Goal: Information Seeking & Learning: Learn about a topic

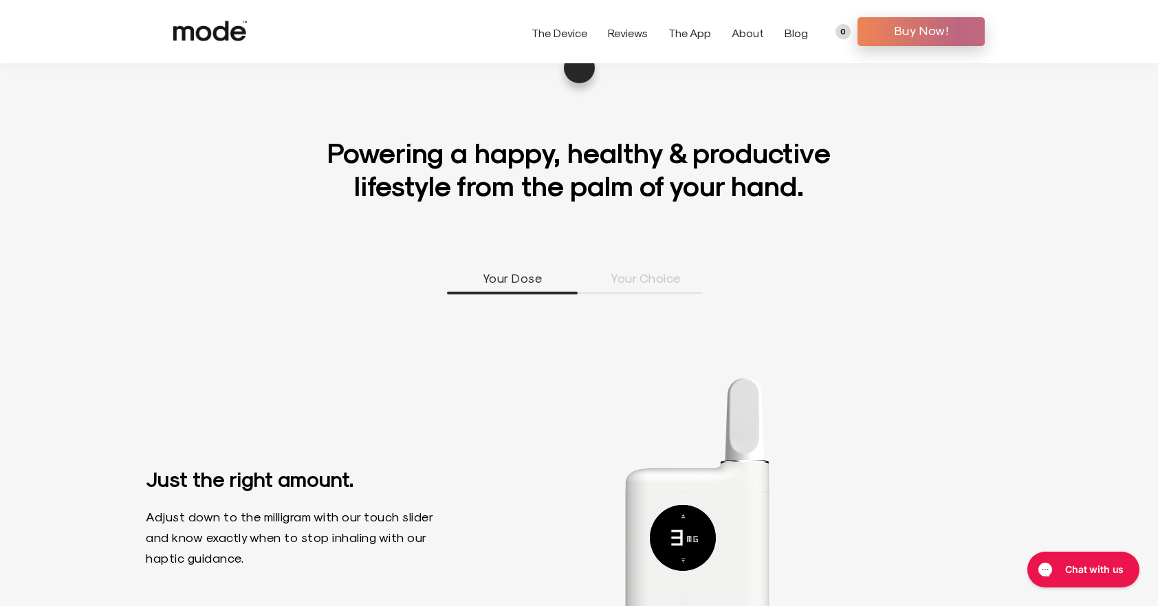
scroll to position [825, 0]
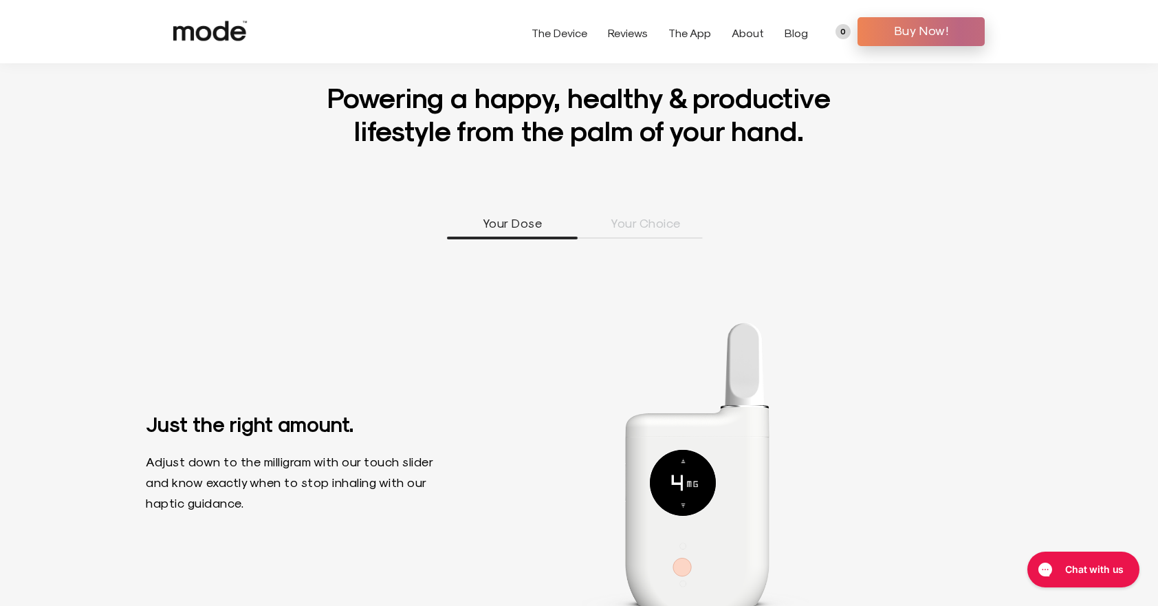
click at [576, 27] on link "The Device" at bounding box center [560, 32] width 56 height 13
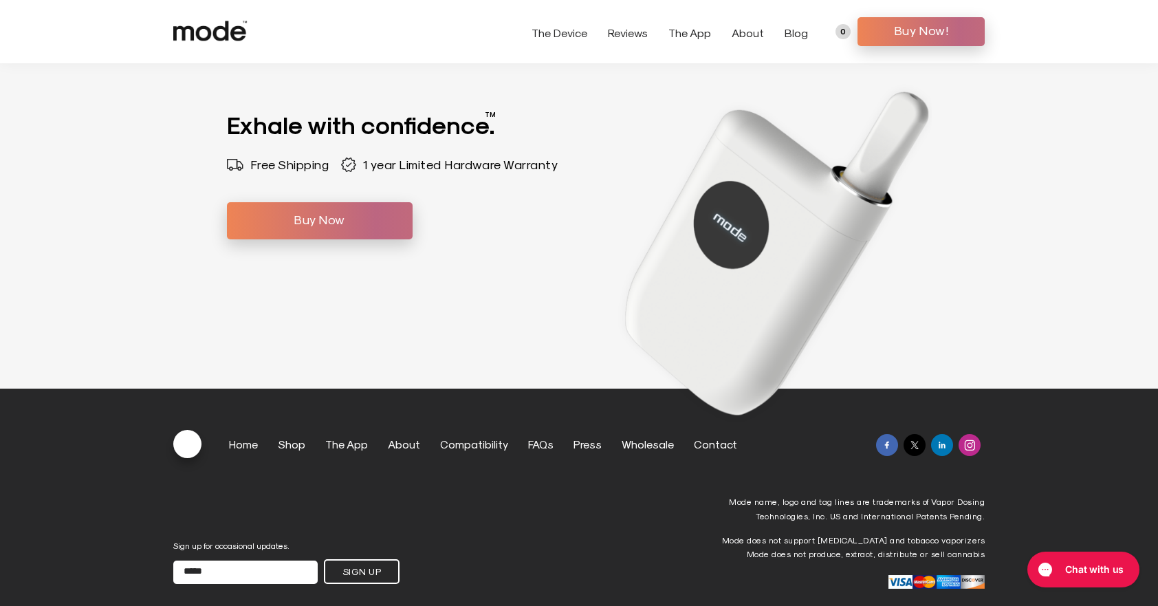
scroll to position [4540, 0]
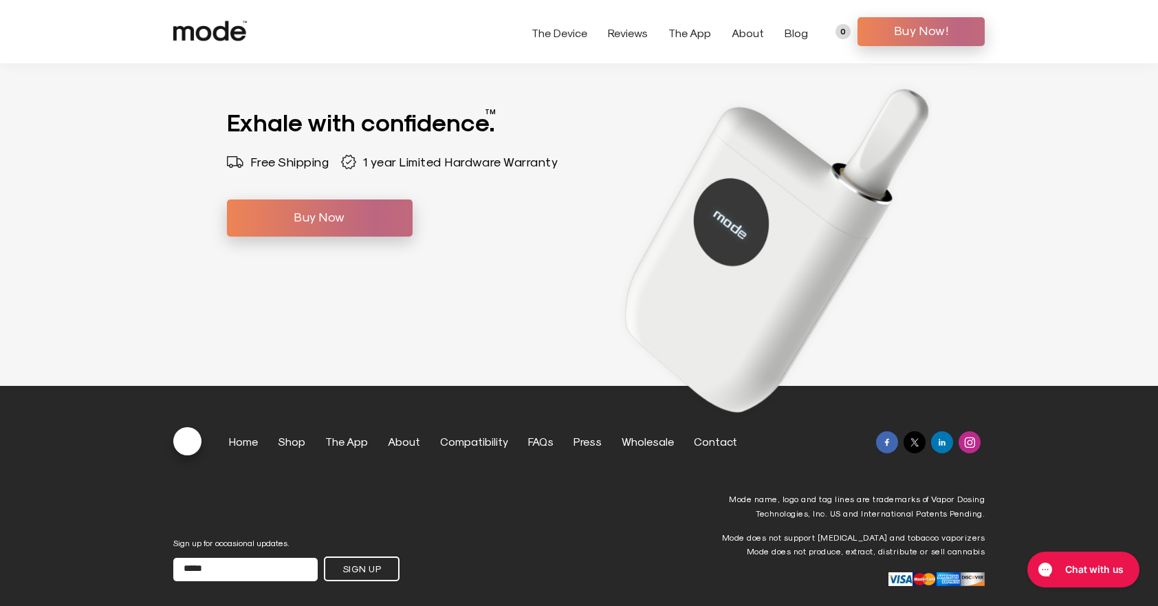
click at [585, 34] on link "The Device" at bounding box center [560, 32] width 56 height 13
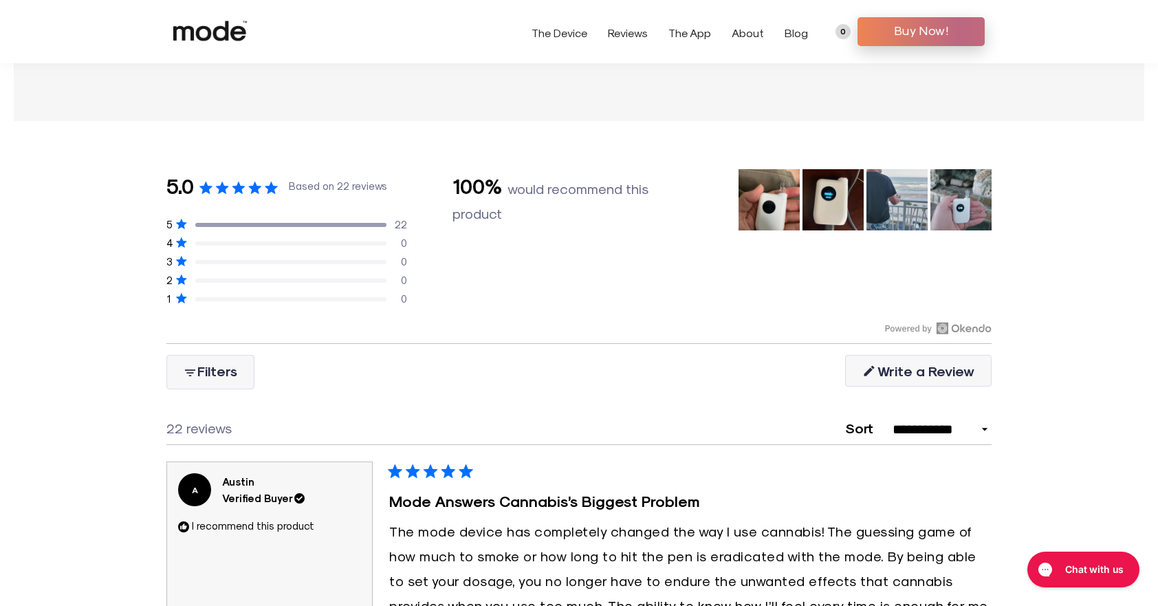
scroll to position [1032, 0]
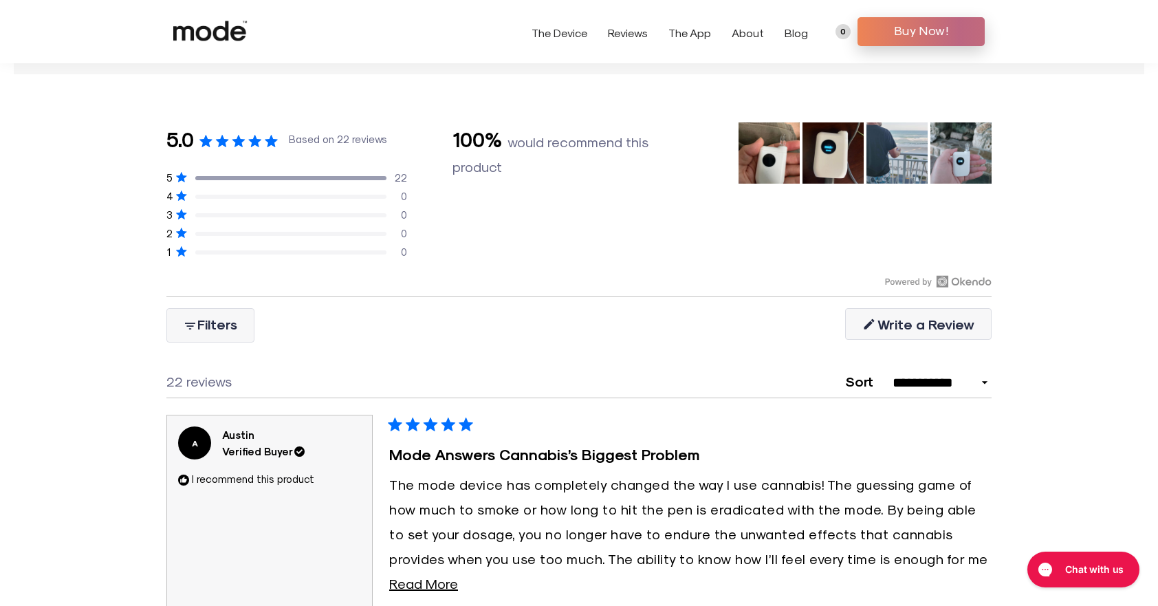
click at [230, 23] on use at bounding box center [210, 31] width 74 height 20
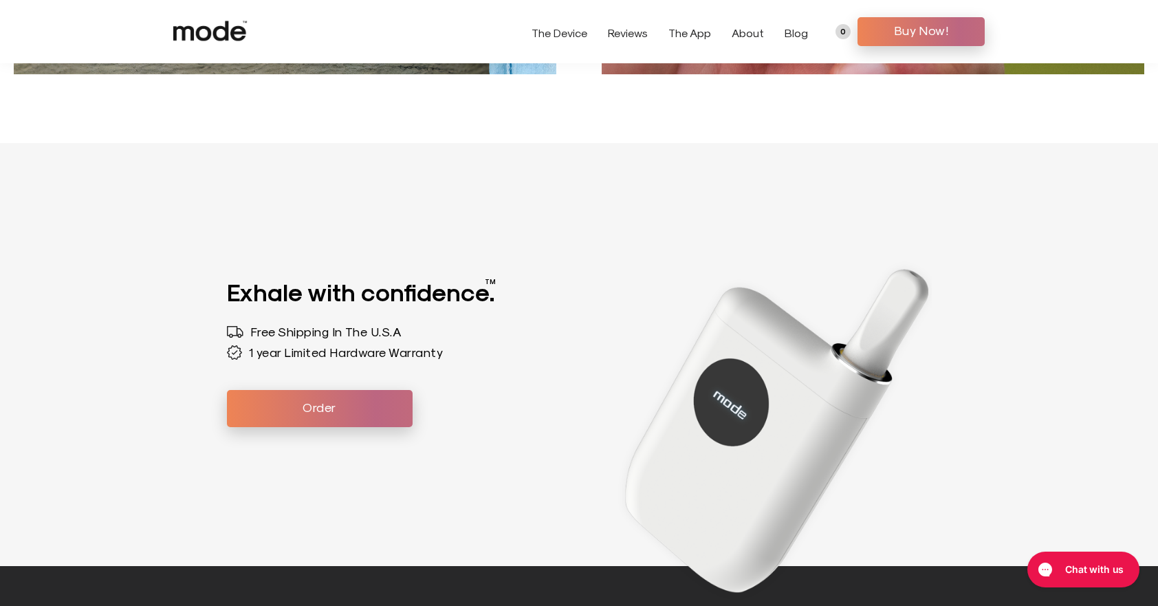
scroll to position [3990, 0]
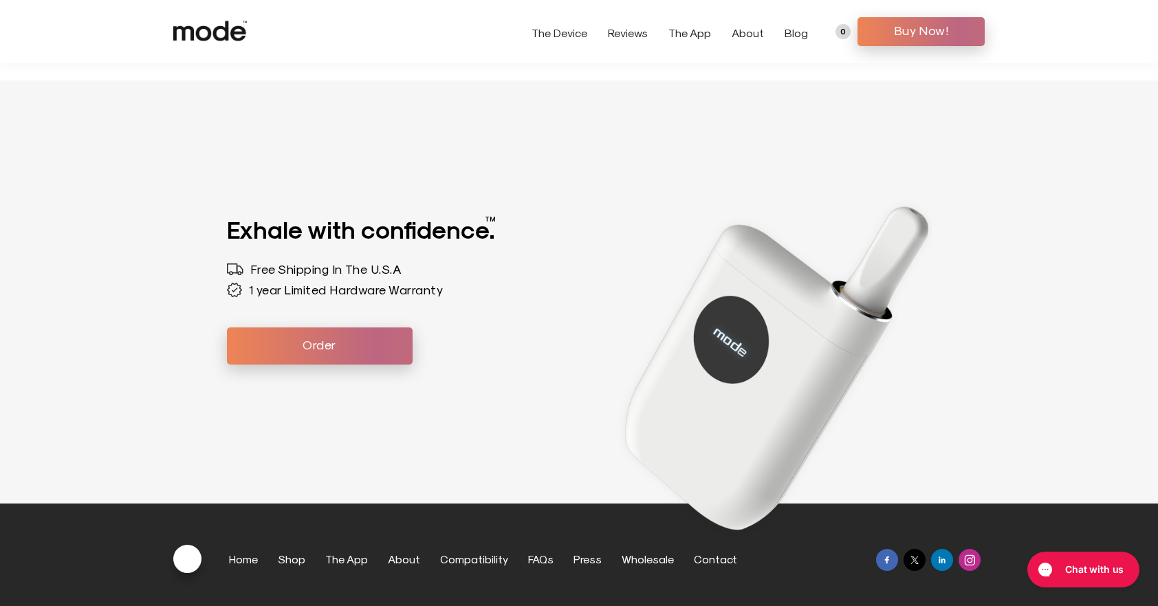
click at [757, 32] on link "About" at bounding box center [748, 32] width 32 height 13
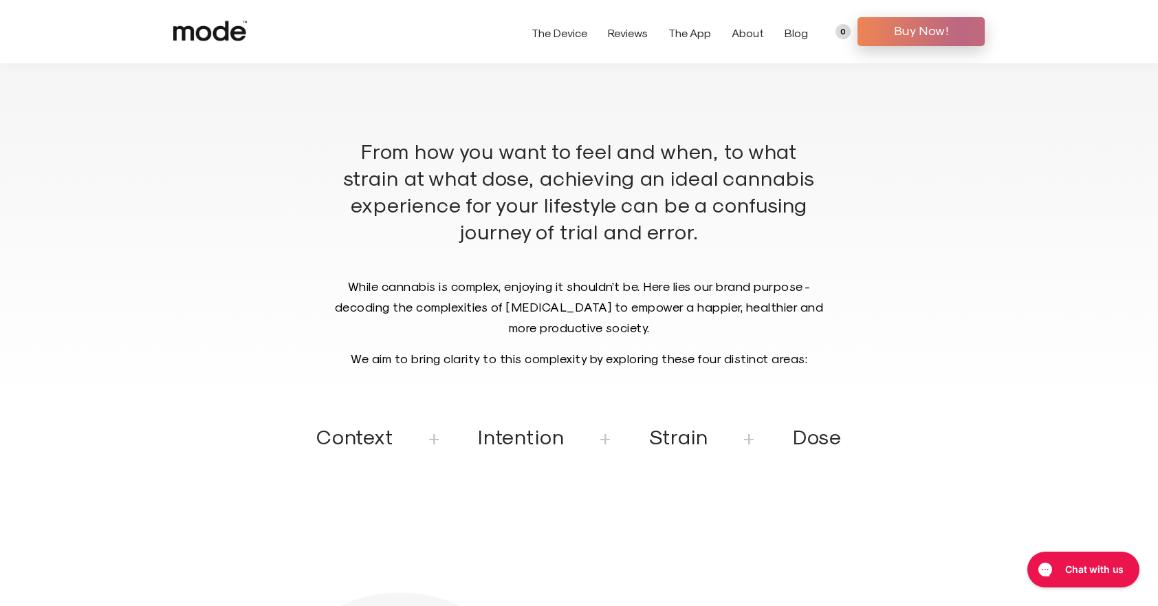
scroll to position [1325, 0]
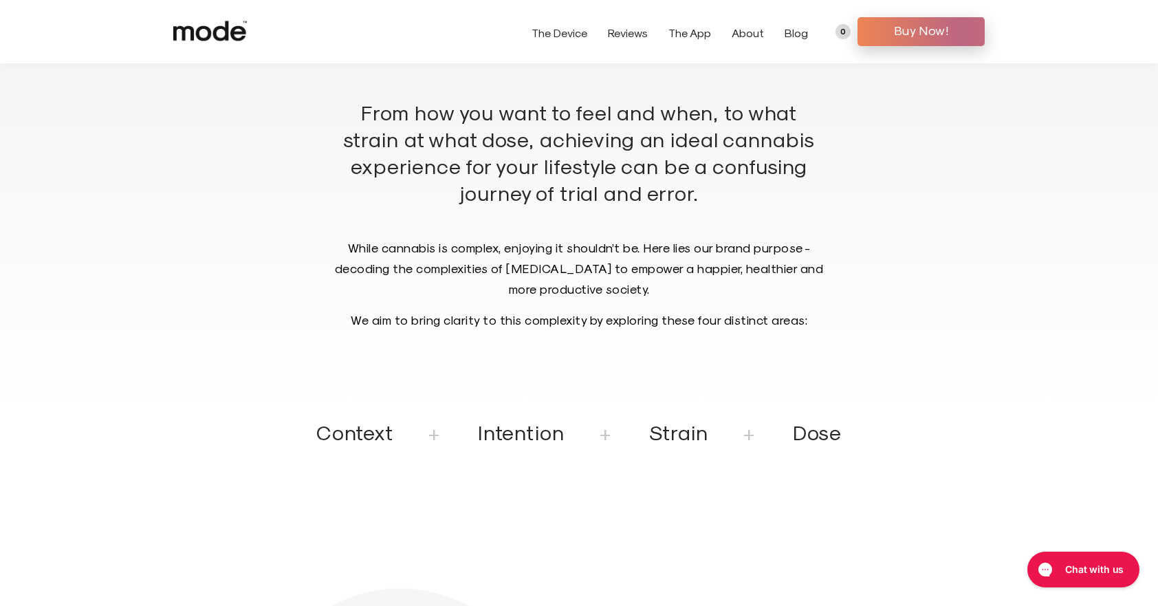
drag, startPoint x: 344, startPoint y: 249, endPoint x: 750, endPoint y: 283, distance: 407.3
click at [750, 283] on p "While cannabis is complex, enjoying it shouldn’t be. Here lies our brand purpos…" at bounding box center [580, 268] width 492 height 62
copy p "While cannabis is complex, enjoying it shouldn’t be. Here lies our brand purpos…"
